Goal: Browse casually: Explore the website without a specific task or goal

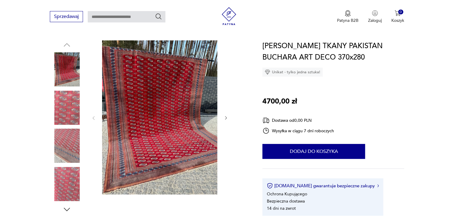
scroll to position [60, 0]
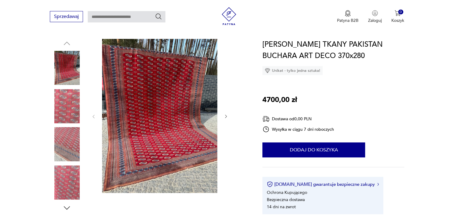
click at [172, 134] on img at bounding box center [159, 116] width 115 height 154
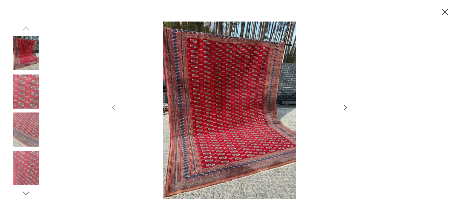
click at [445, 11] on icon "button" at bounding box center [445, 12] width 10 height 10
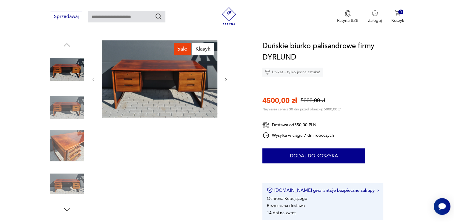
scroll to position [60, 0]
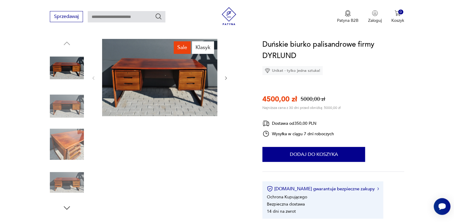
click at [61, 144] on img at bounding box center [67, 144] width 34 height 34
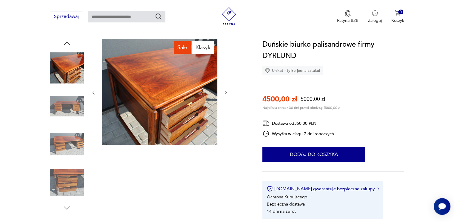
click at [67, 185] on img at bounding box center [67, 182] width 34 height 34
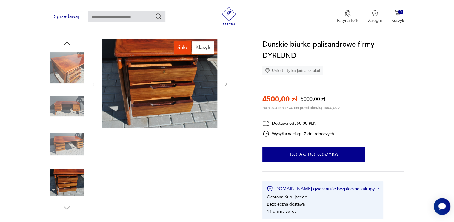
click at [73, 75] on img at bounding box center [67, 68] width 34 height 34
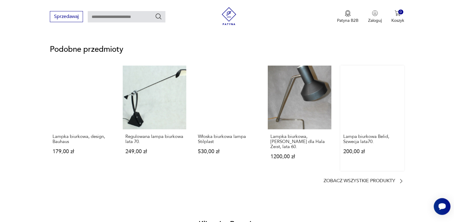
scroll to position [448, 0]
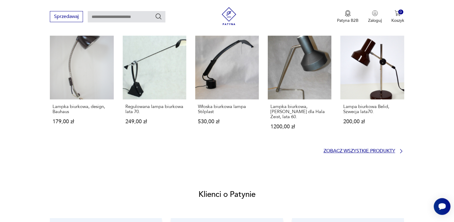
click at [366, 152] on p "Zobacz wszystkie produkty" at bounding box center [360, 151] width 72 height 4
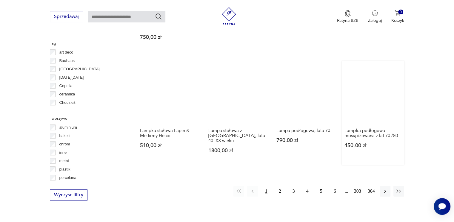
scroll to position [546, 0]
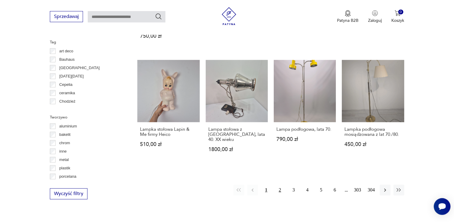
click at [281, 184] on button "2" at bounding box center [280, 189] width 11 height 11
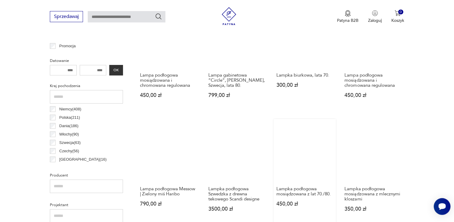
scroll to position [260, 0]
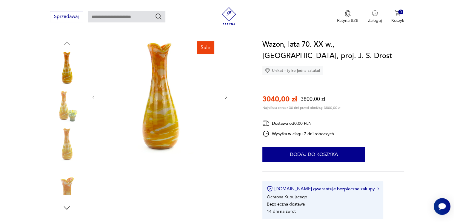
click at [71, 111] on img at bounding box center [67, 106] width 34 height 34
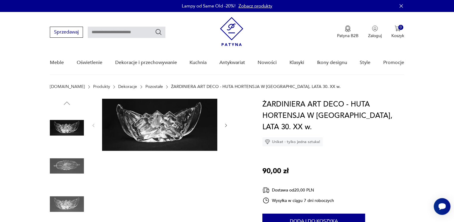
scroll to position [30, 0]
